Goal: Task Accomplishment & Management: Use online tool/utility

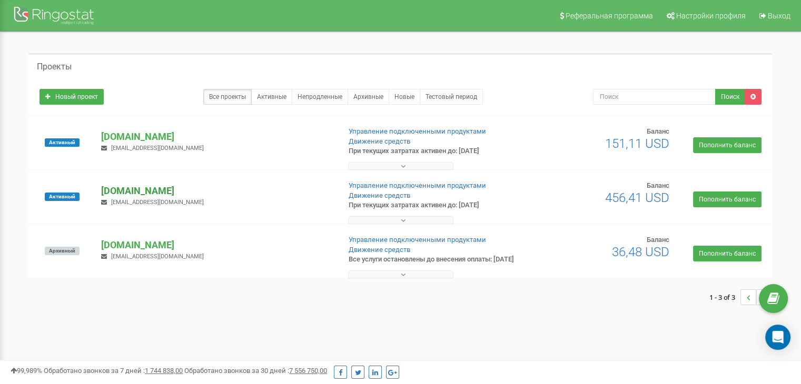
click at [157, 185] on p "[DOMAIN_NAME]" at bounding box center [216, 191] width 230 height 14
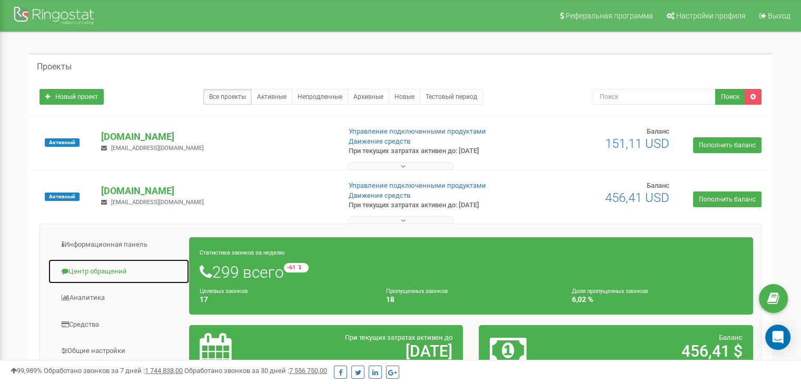
click at [151, 270] on link "Центр обращений" at bounding box center [119, 272] width 142 height 26
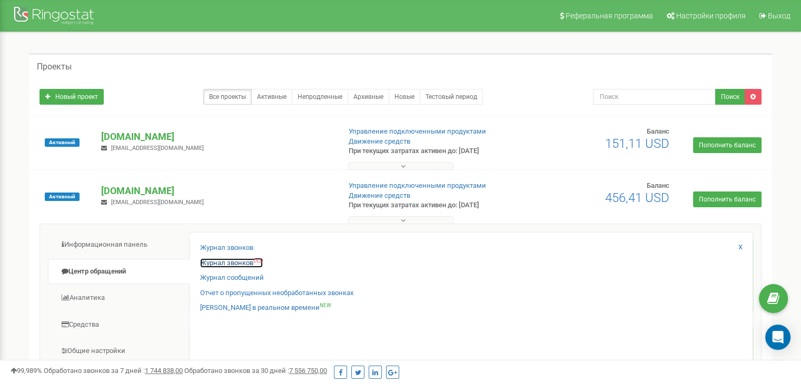
click at [244, 264] on link "Журнал звонков OLD" at bounding box center [231, 264] width 63 height 10
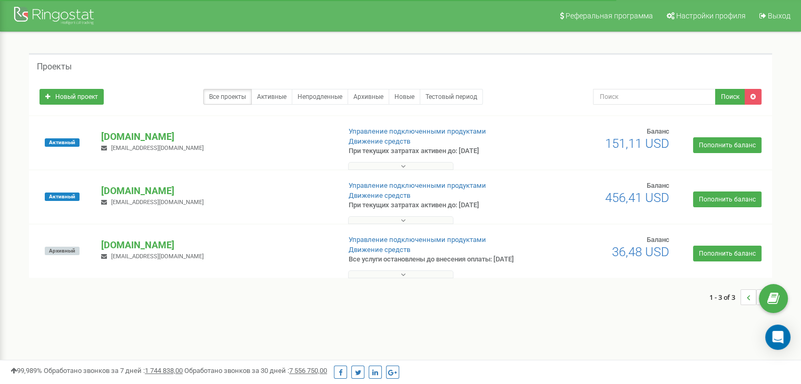
click at [122, 197] on div "[DOMAIN_NAME] [EMAIL_ADDRESS][DOMAIN_NAME]" at bounding box center [216, 195] width 246 height 23
click at [127, 194] on p "[DOMAIN_NAME]" at bounding box center [216, 191] width 230 height 14
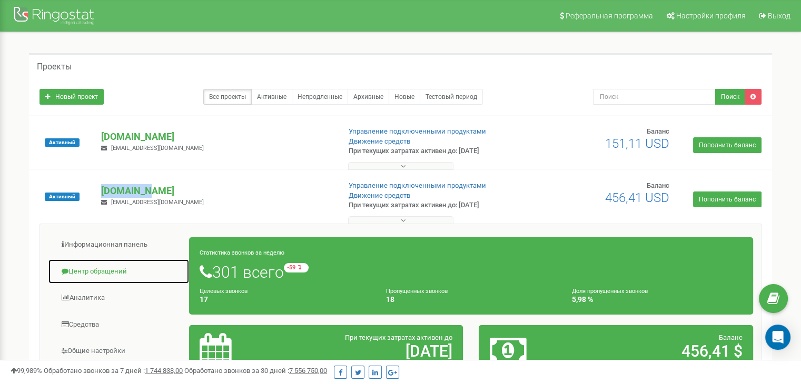
click at [101, 270] on link "Центр обращений" at bounding box center [119, 272] width 142 height 26
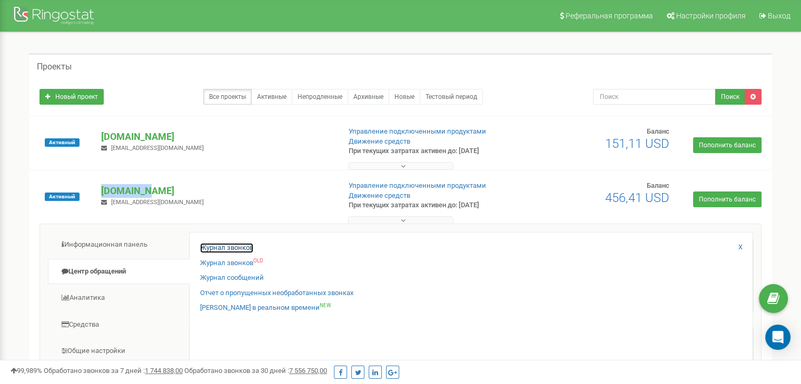
click at [214, 249] on link "Журнал звонков" at bounding box center [226, 248] width 53 height 10
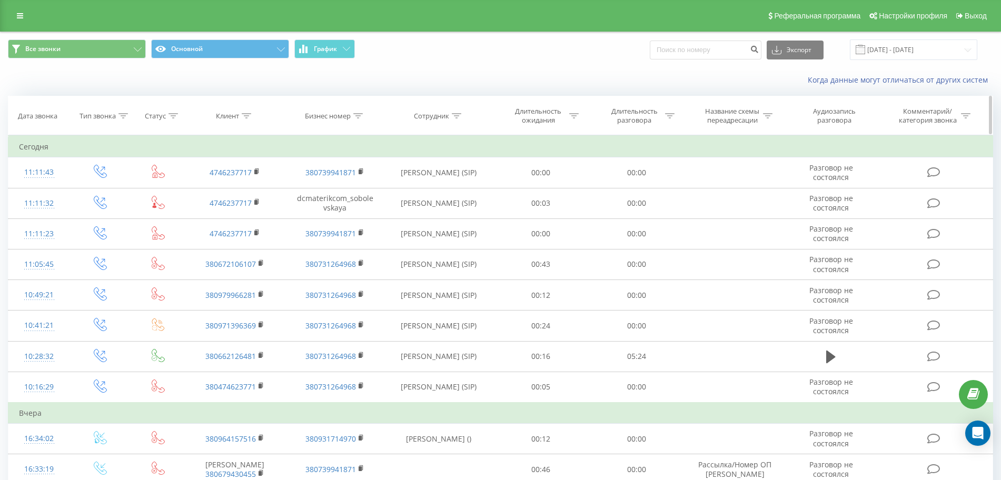
click at [240, 122] on th "Клиент" at bounding box center [235, 115] width 100 height 39
click at [242, 120] on div "Клиент" at bounding box center [233, 116] width 35 height 9
click at [237, 191] on input "text" at bounding box center [235, 191] width 93 height 18
paste input "Вечером буду дома предложу детям"
click at [254, 214] on span "OK" at bounding box center [257, 212] width 29 height 16
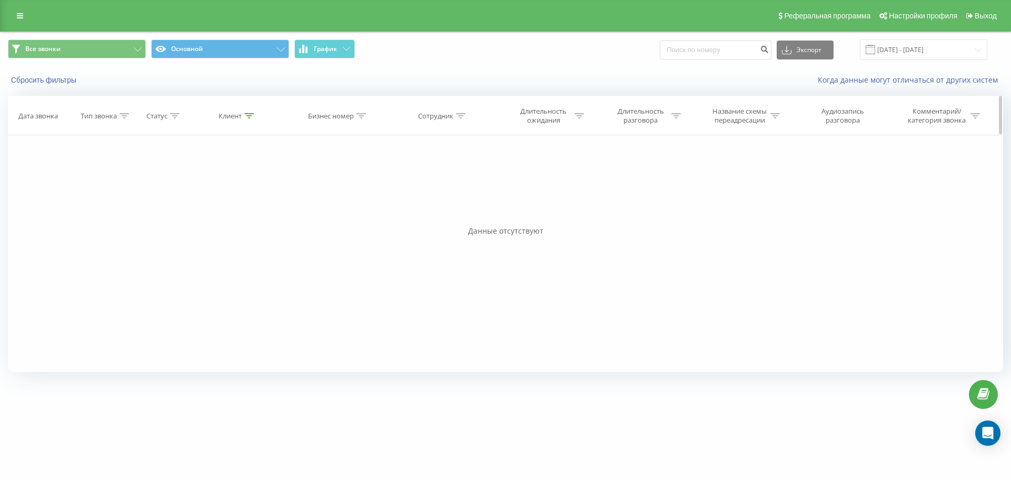
click at [243, 117] on div "Клиент" at bounding box center [235, 116] width 35 height 9
click at [234, 196] on input "Вечером буду дома предложу детям" at bounding box center [237, 191] width 93 height 18
paste input "380968225692"
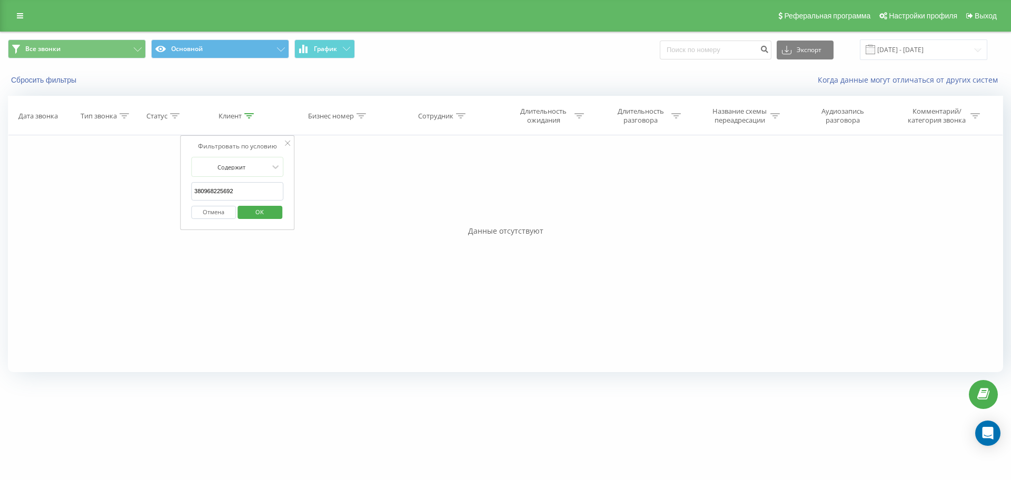
type input "380968225692"
click at [256, 215] on span "OK" at bounding box center [259, 212] width 29 height 16
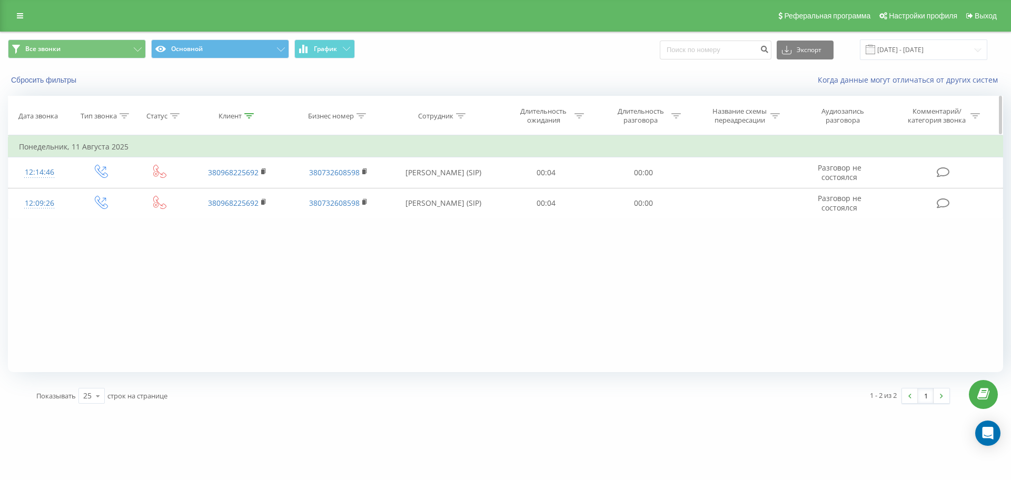
click at [363, 116] on icon at bounding box center [360, 115] width 9 height 5
click at [352, 189] on input "text" at bounding box center [338, 191] width 93 height 18
paste input "380505593091"
type input "380505593091"
click at [358, 216] on span "OK" at bounding box center [360, 212] width 29 height 16
